Goal: Task Accomplishment & Management: Manage account settings

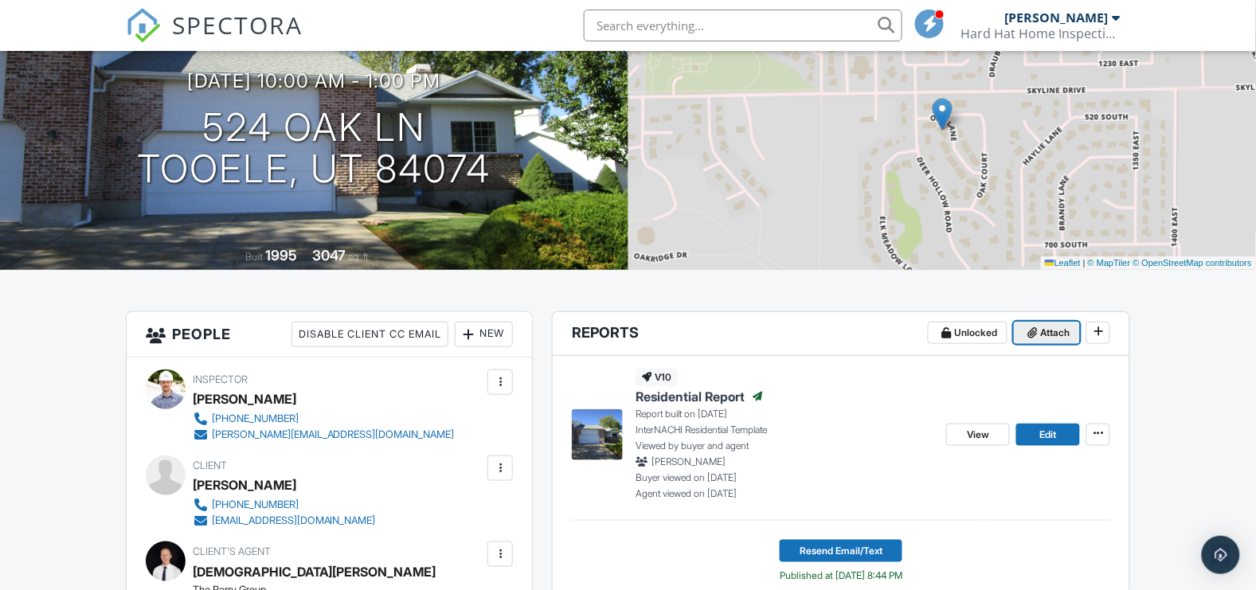
click at [1046, 332] on span "Attach" at bounding box center [1054, 333] width 29 height 16
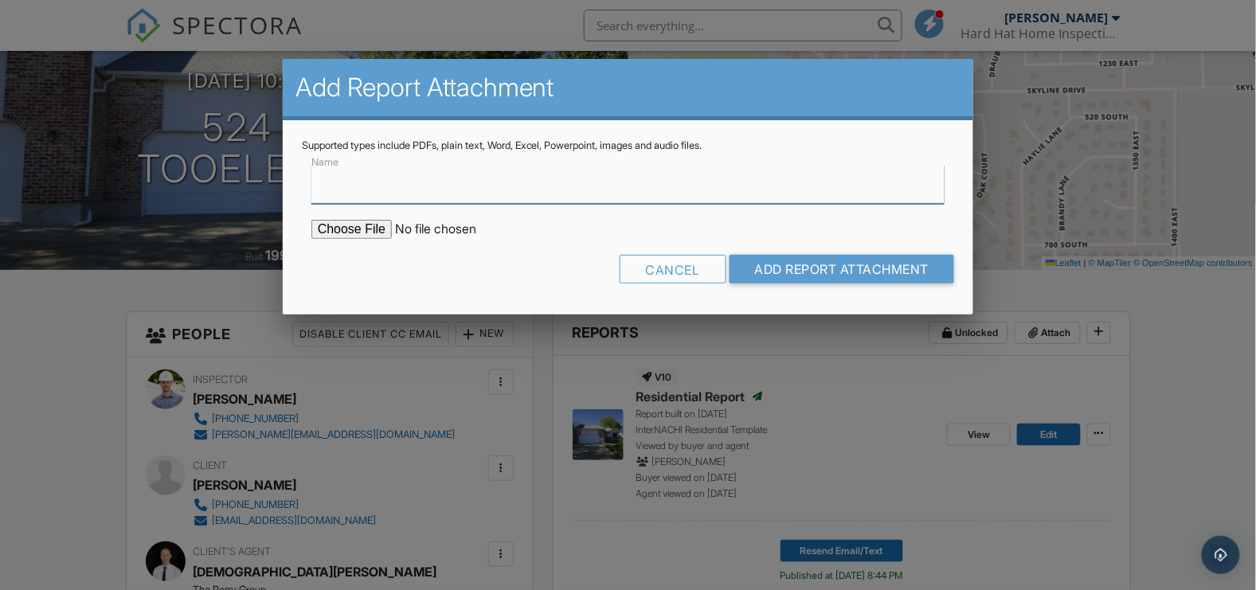
click at [433, 190] on input "Name" at bounding box center [627, 184] width 633 height 39
type input "Radon Report"
click at [365, 225] on input "file" at bounding box center [446, 229] width 271 height 19
type input "C:\fakepath\524_Oak_Ln.pdf"
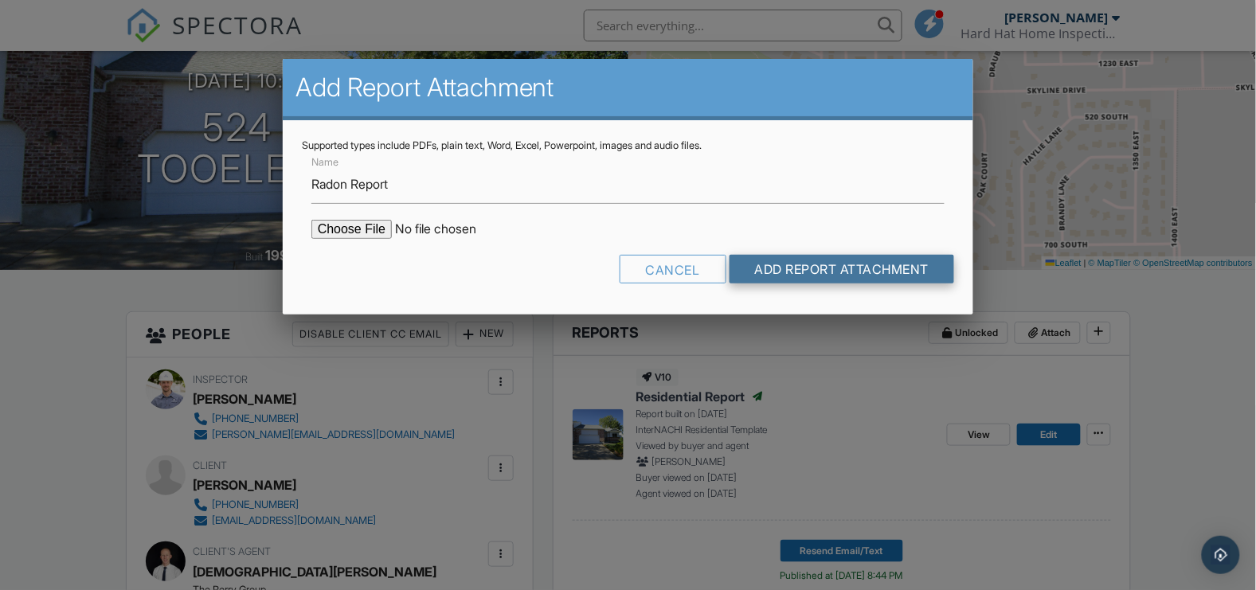
click at [889, 268] on input "Add Report Attachment" at bounding box center [842, 269] width 225 height 29
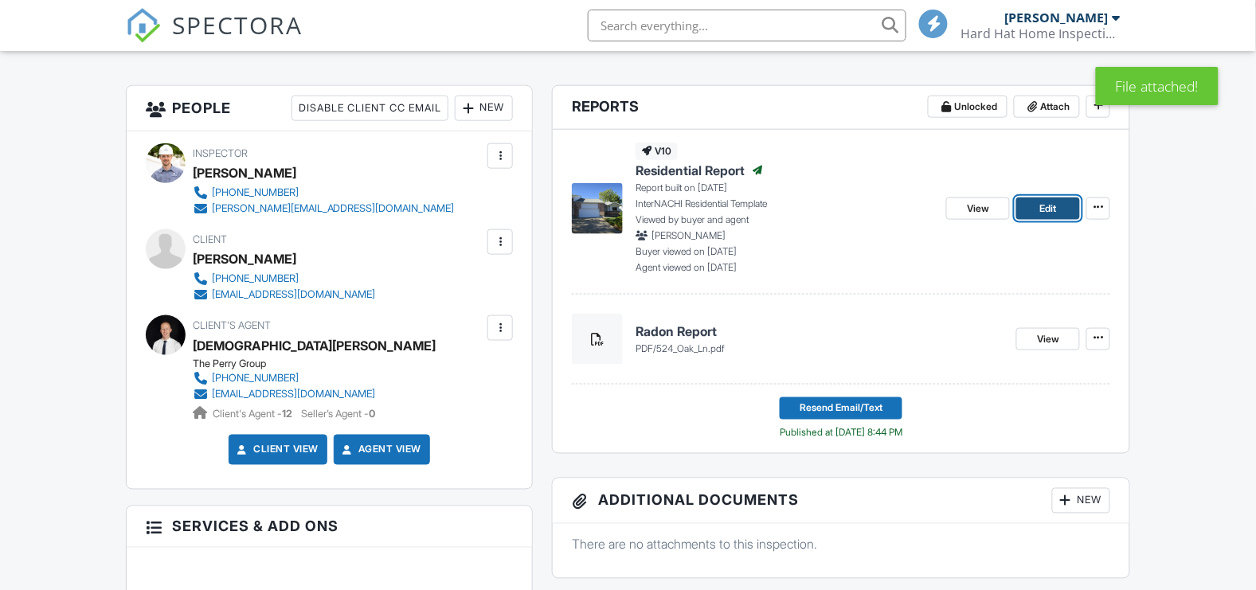
click at [1053, 201] on span "Edit" at bounding box center [1048, 209] width 17 height 16
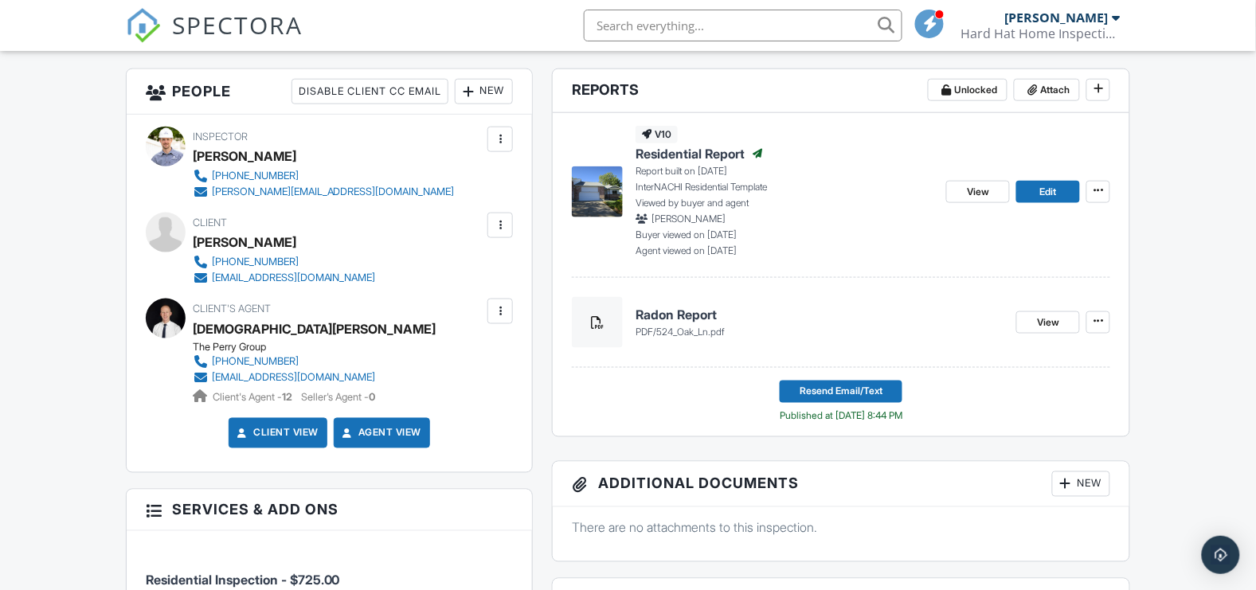
scroll to position [413, 0]
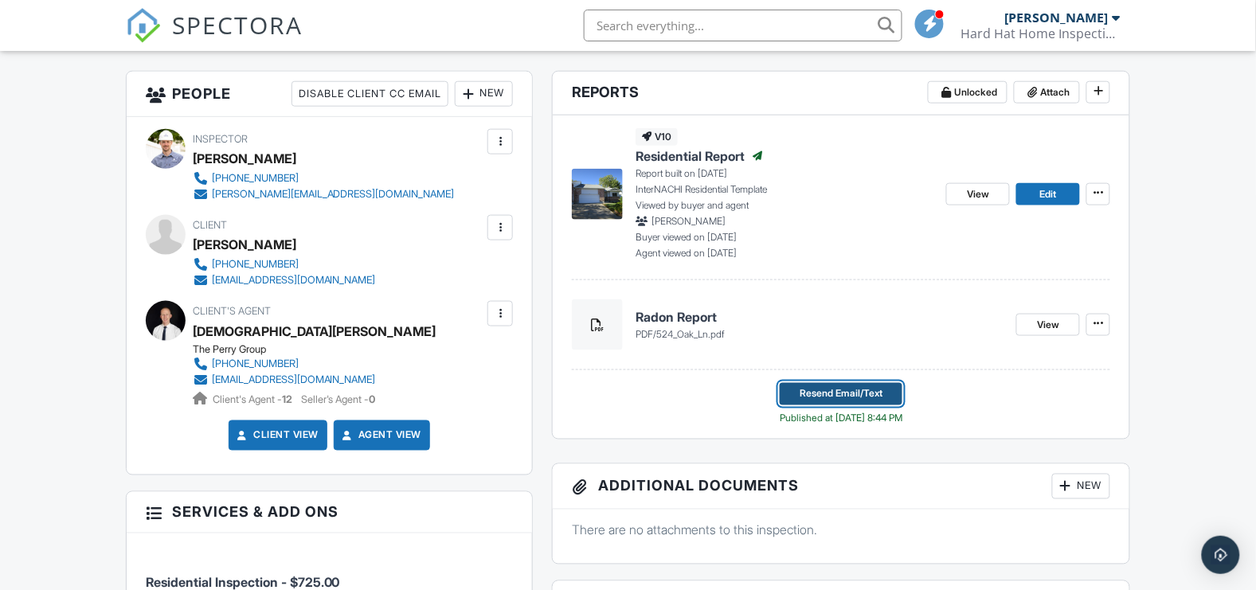
click at [828, 393] on span "Resend Email/Text" at bounding box center [841, 394] width 83 height 16
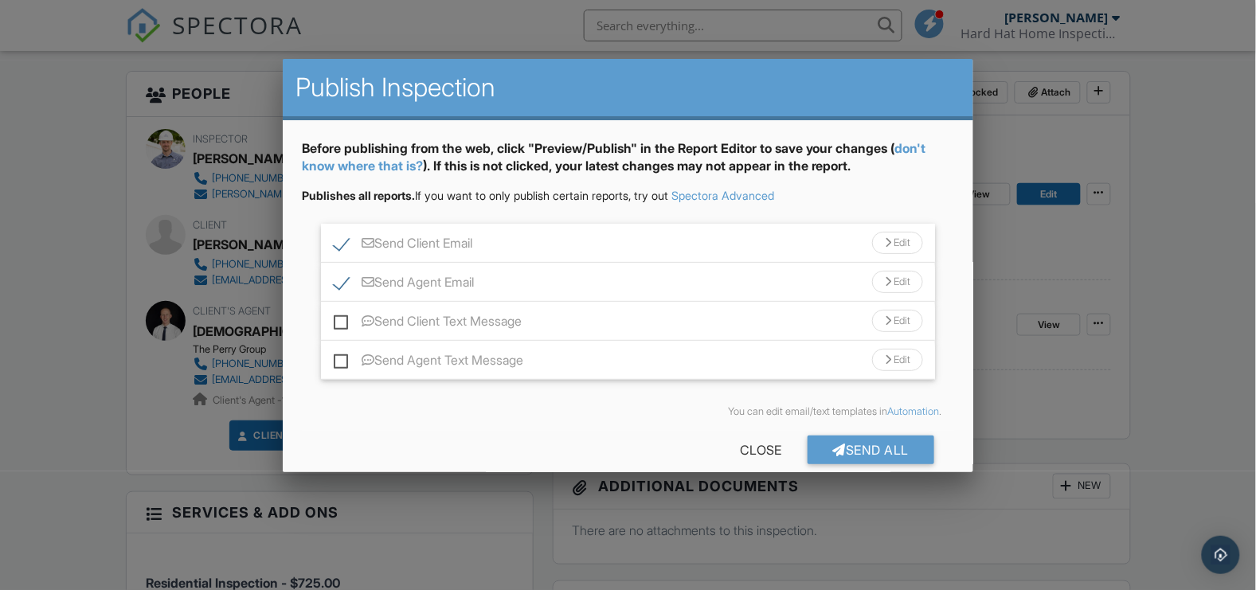
click at [900, 246] on div "Edit" at bounding box center [897, 243] width 51 height 22
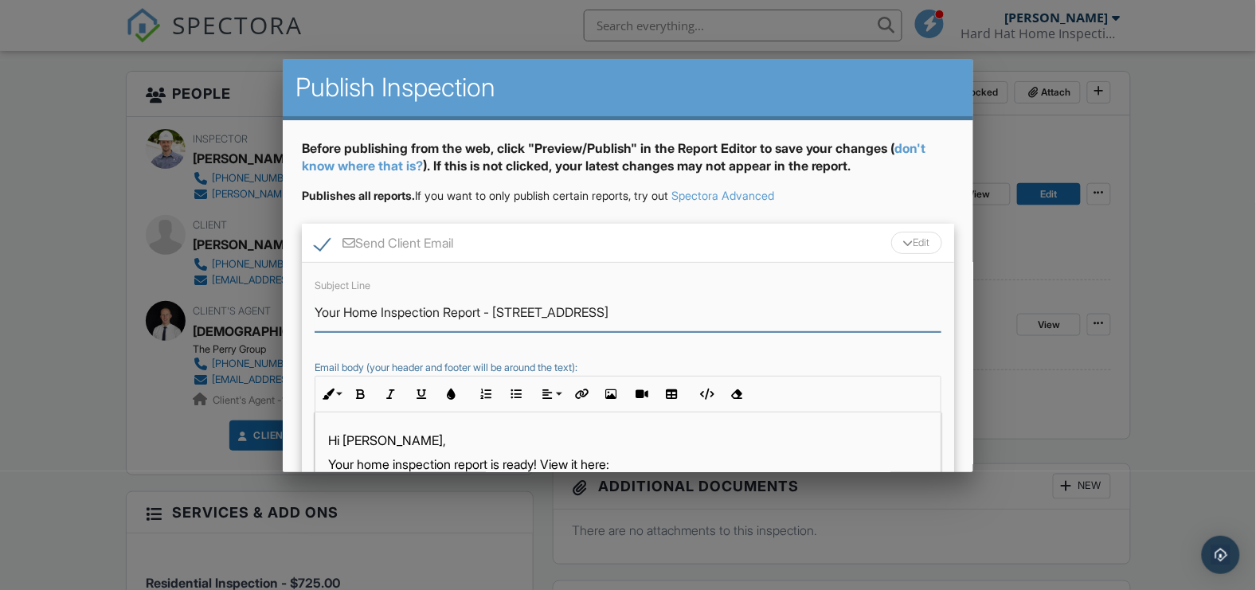
drag, startPoint x: 489, startPoint y: 312, endPoint x: 319, endPoint y: 308, distance: 169.7
click at [319, 308] on input "Your Home Inspection Report - [STREET_ADDRESS]" at bounding box center [628, 312] width 627 height 39
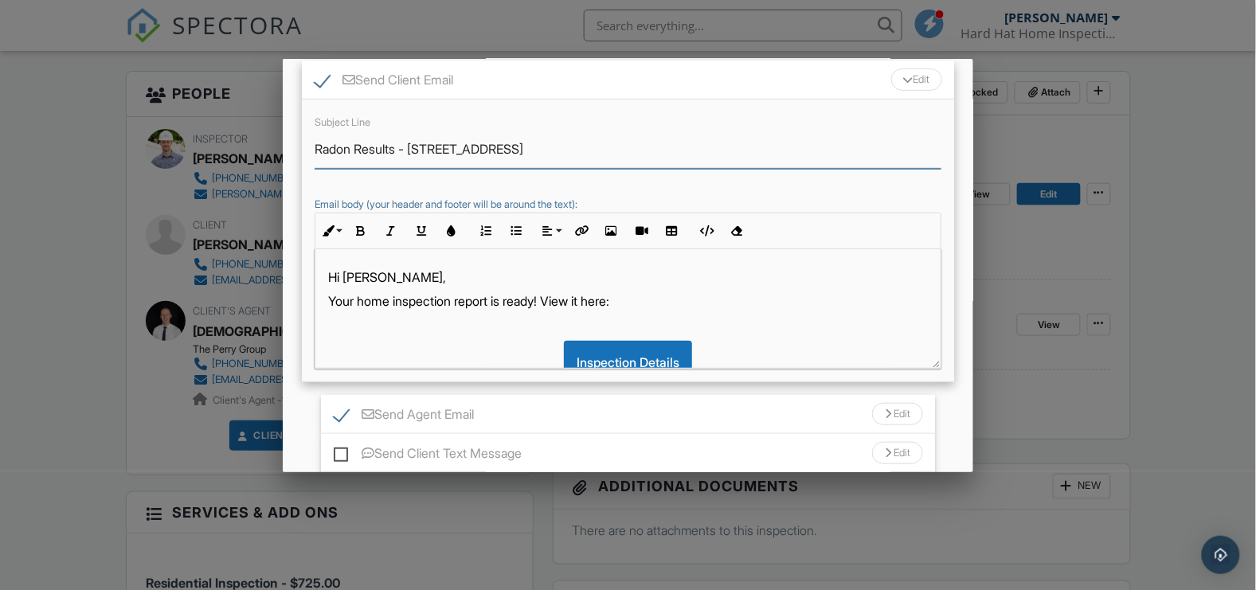
scroll to position [169, 0]
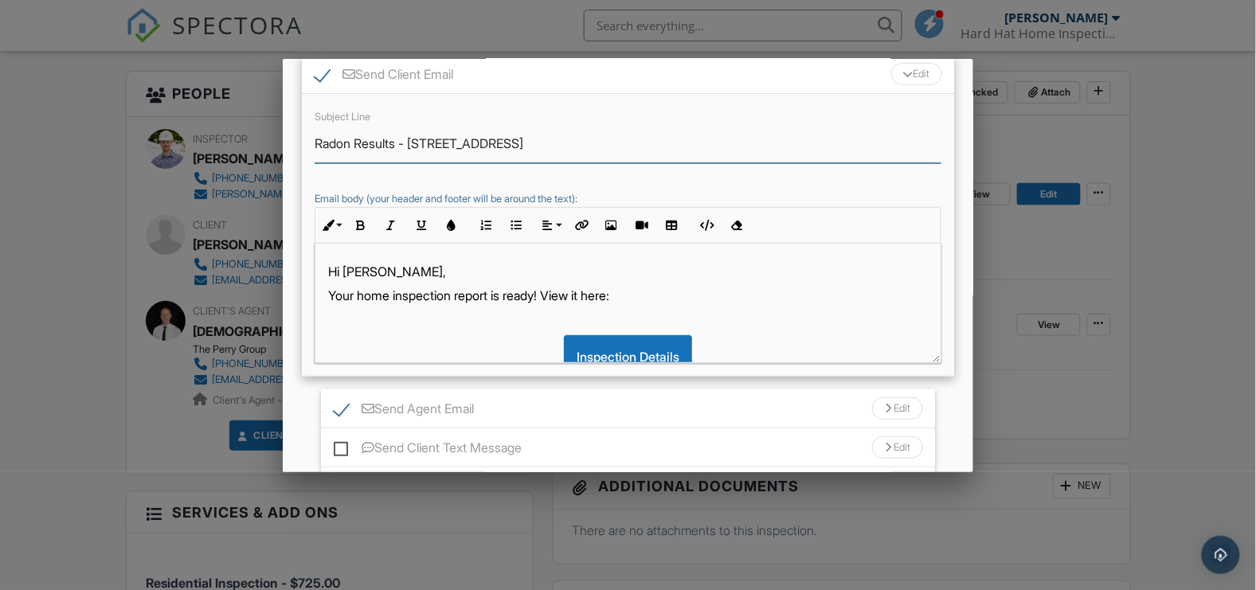
type input "Radon Results - 524 Oak Ln"
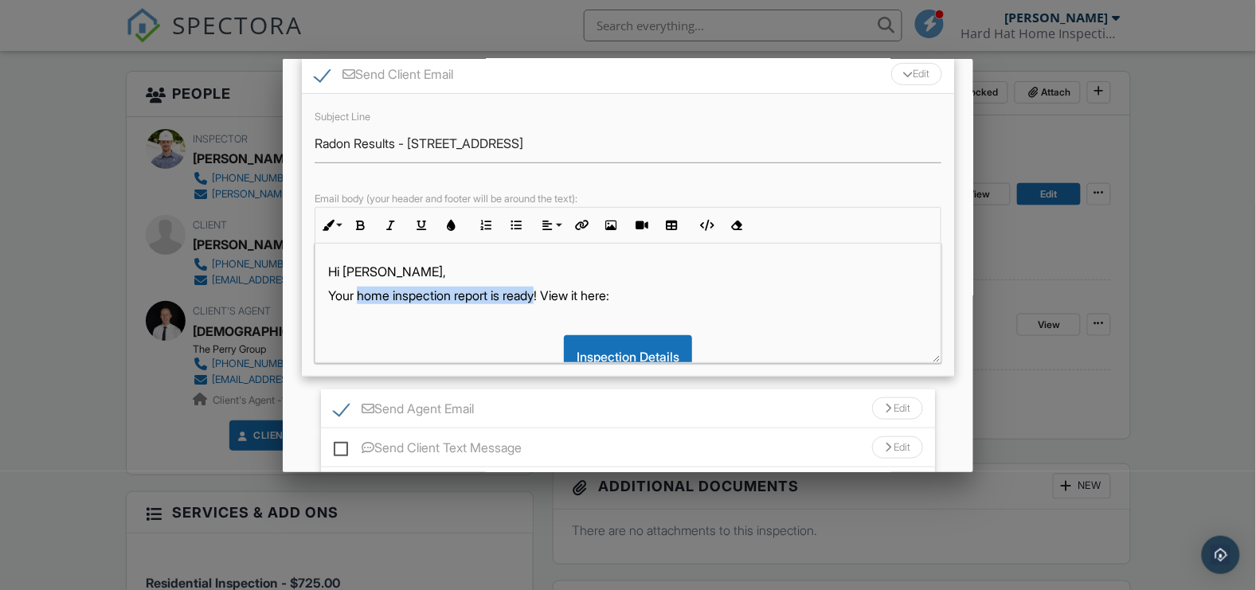
drag, startPoint x: 360, startPoint y: 299, endPoint x: 546, endPoint y: 300, distance: 185.6
click at [546, 300] on p "Your home inspection report is ready! View it here:" at bounding box center [628, 296] width 600 height 18
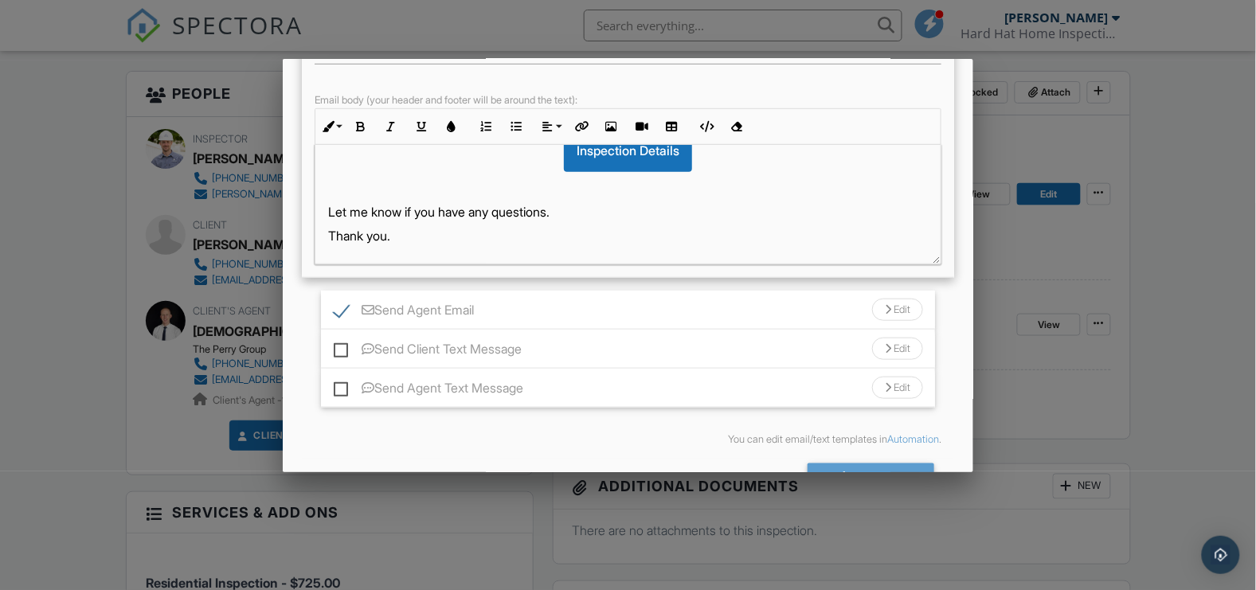
scroll to position [317, 0]
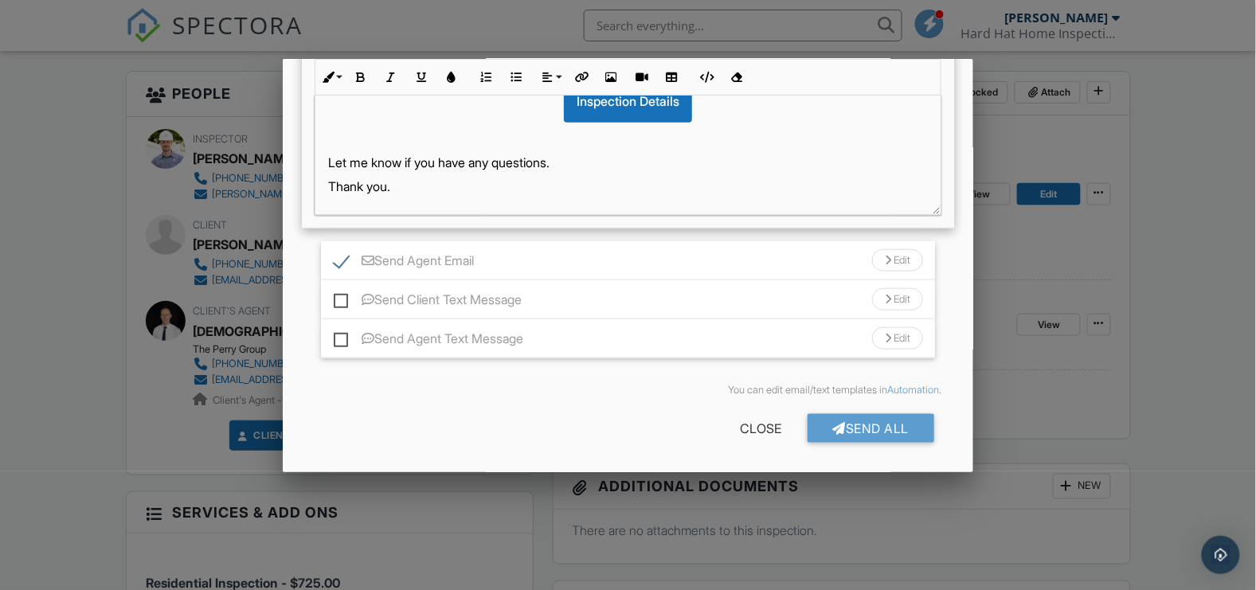
click at [885, 262] on div at bounding box center [888, 261] width 6 height 10
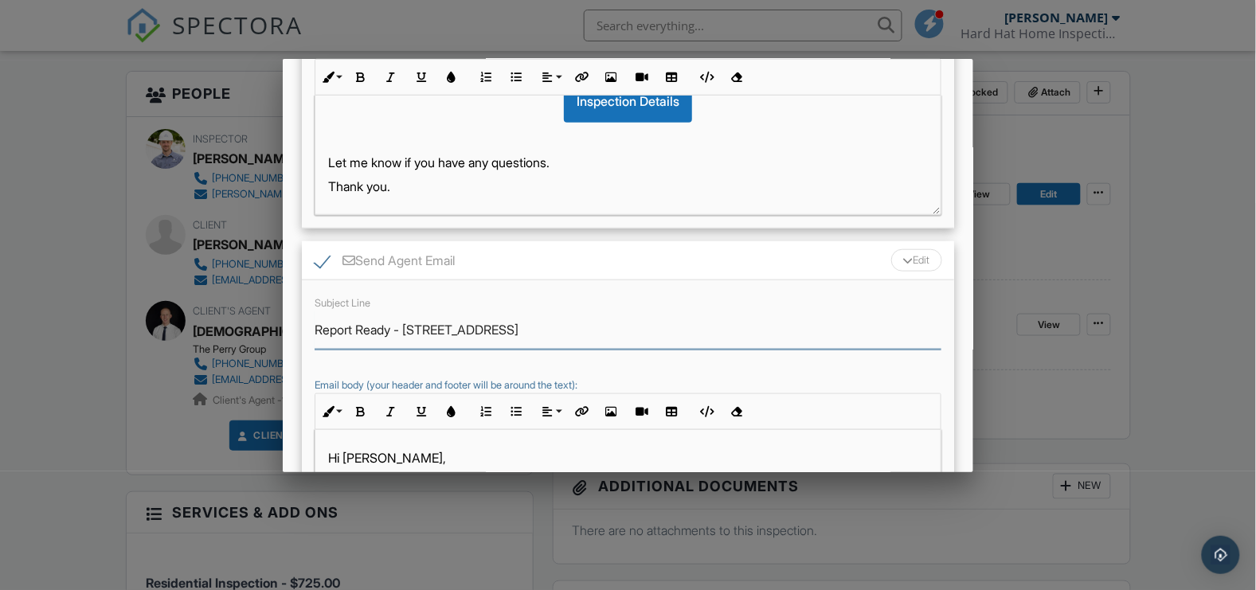
drag, startPoint x: 396, startPoint y: 330, endPoint x: 301, endPoint y: 326, distance: 94.9
click at [302, 326] on div "Subject Line Report Ready - 524 Oak Ln Email body (your header and footer will …" at bounding box center [628, 421] width 652 height 283
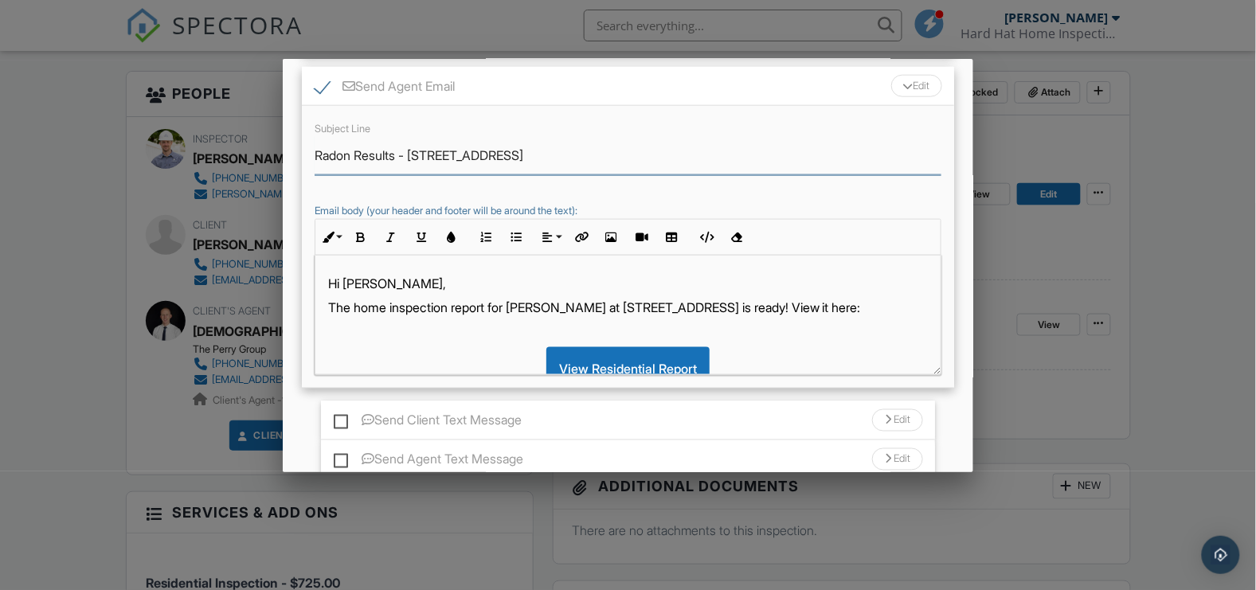
scroll to position [507, 0]
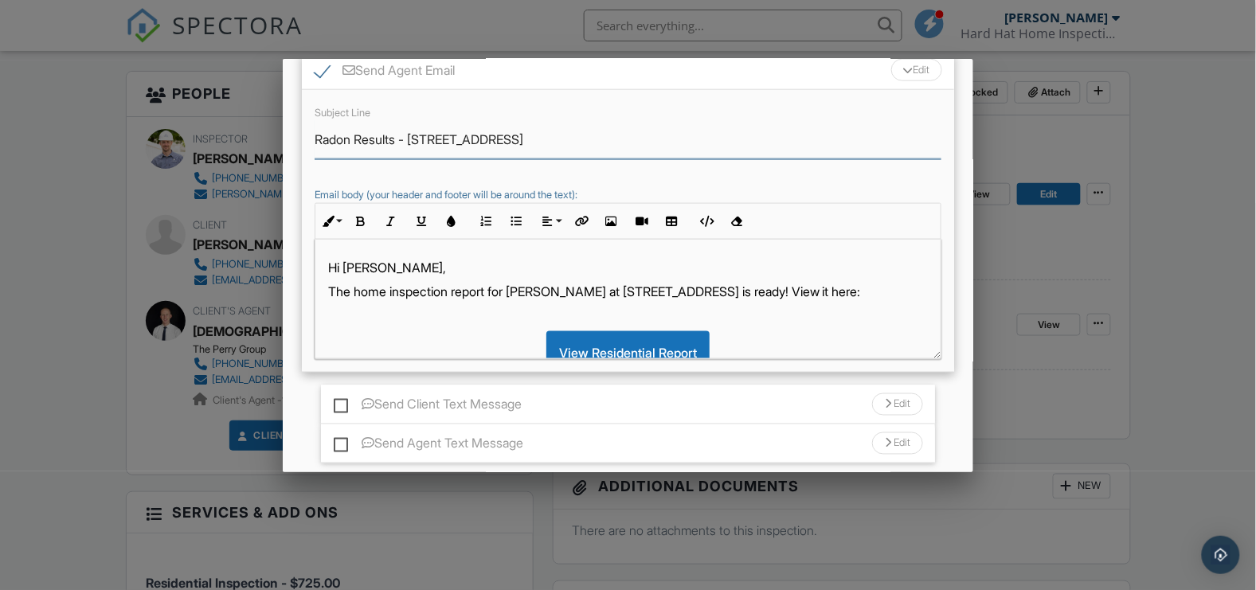
type input "Radon Results - [STREET_ADDRESS]"
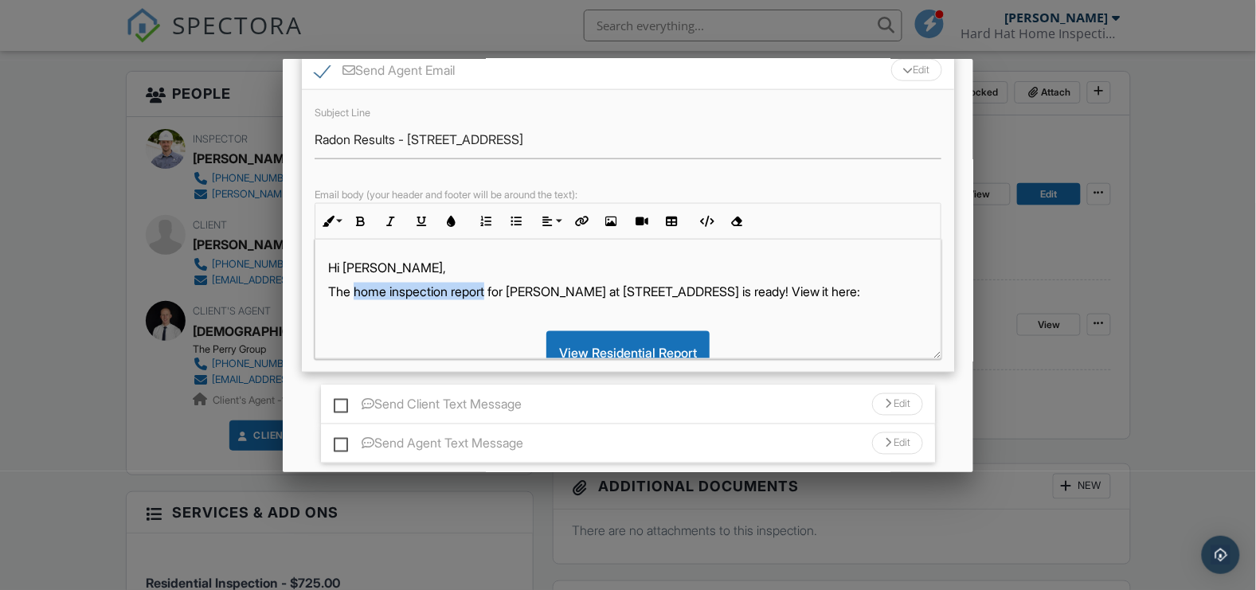
drag, startPoint x: 356, startPoint y: 288, endPoint x: 492, endPoint y: 295, distance: 136.3
click at [492, 295] on p "The home inspection report for Marie Haggert at 524 Oak Ln is ready! View it he…" at bounding box center [628, 292] width 600 height 18
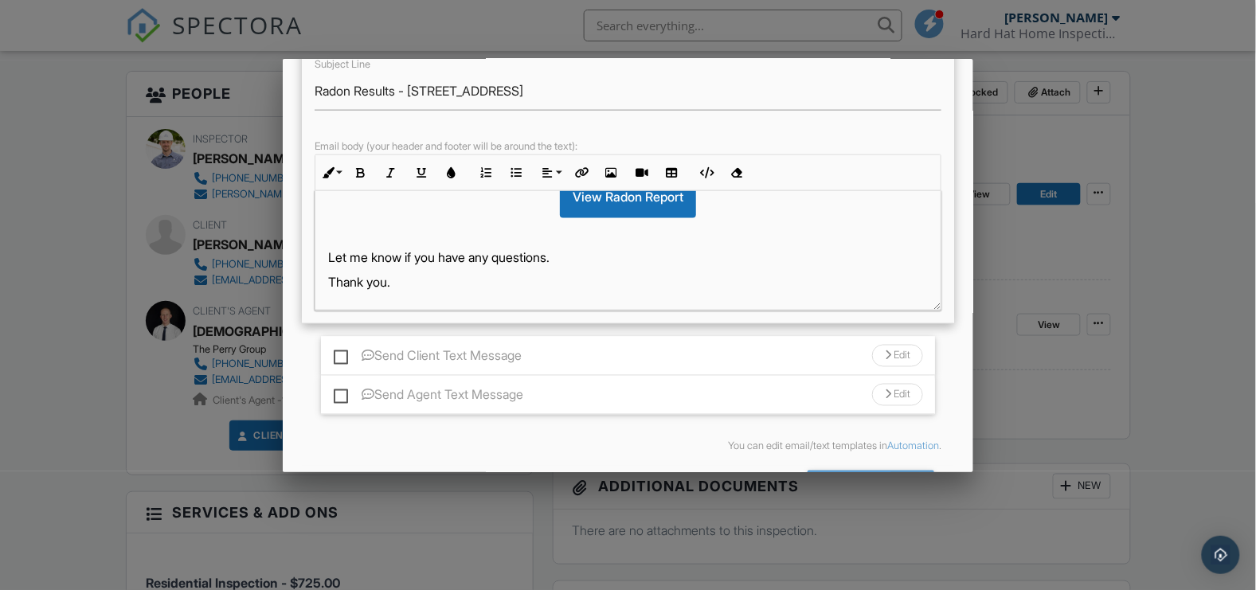
scroll to position [613, 0]
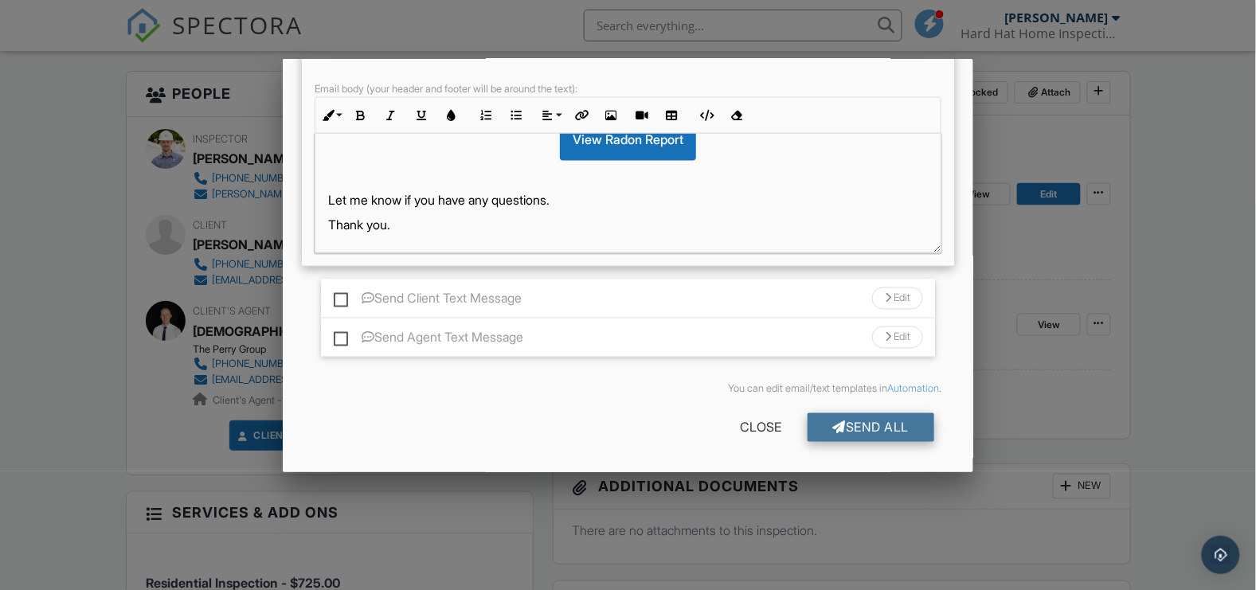
click at [850, 432] on div "Send All" at bounding box center [871, 427] width 127 height 29
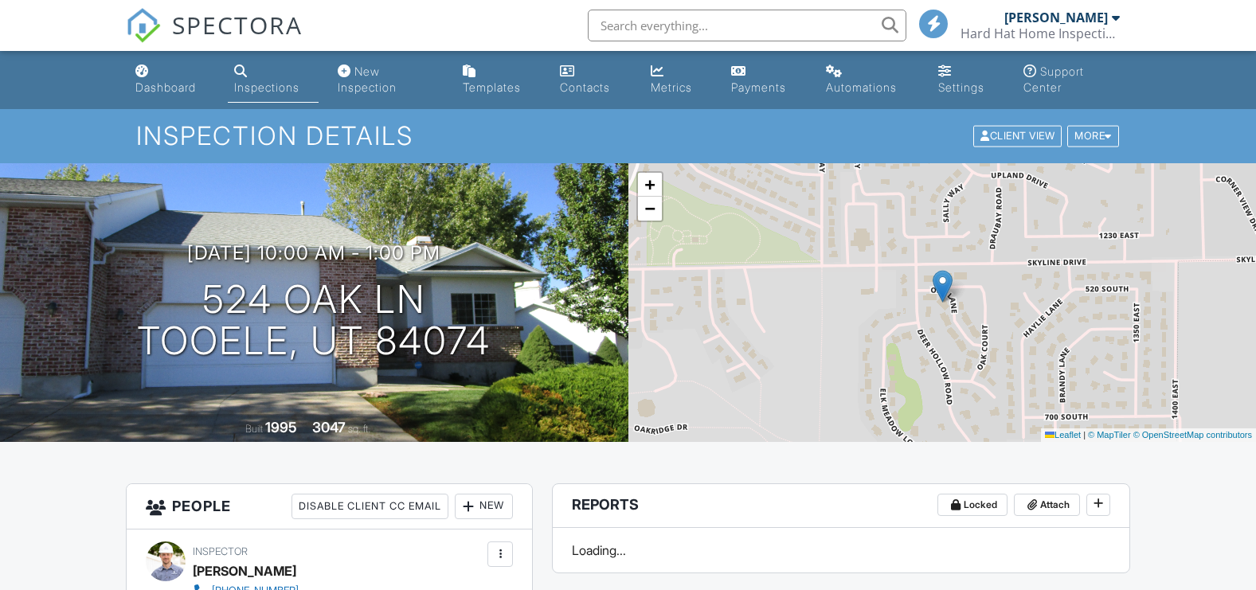
click at [667, 83] on div "Metrics" at bounding box center [671, 87] width 41 height 14
